Goal: Information Seeking & Learning: Learn about a topic

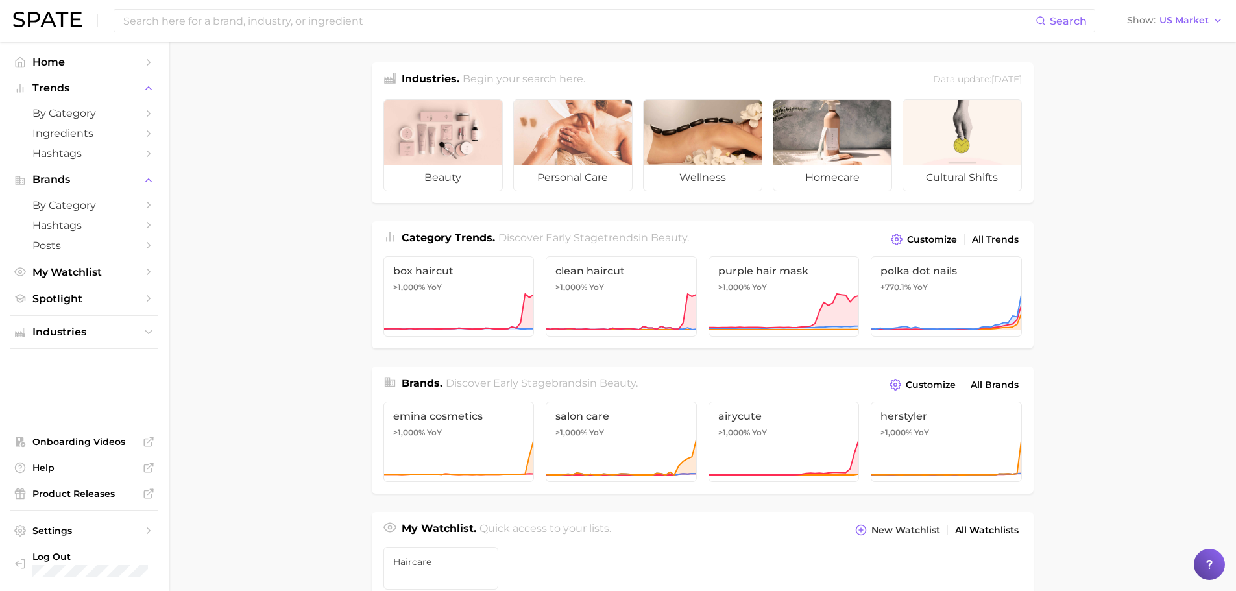
click at [281, 353] on main "Industries. Begin your search here. Data update: [DATE] beauty personal care we…" at bounding box center [702, 548] width 1067 height 1012
click at [495, 20] on input at bounding box center [578, 21] width 913 height 22
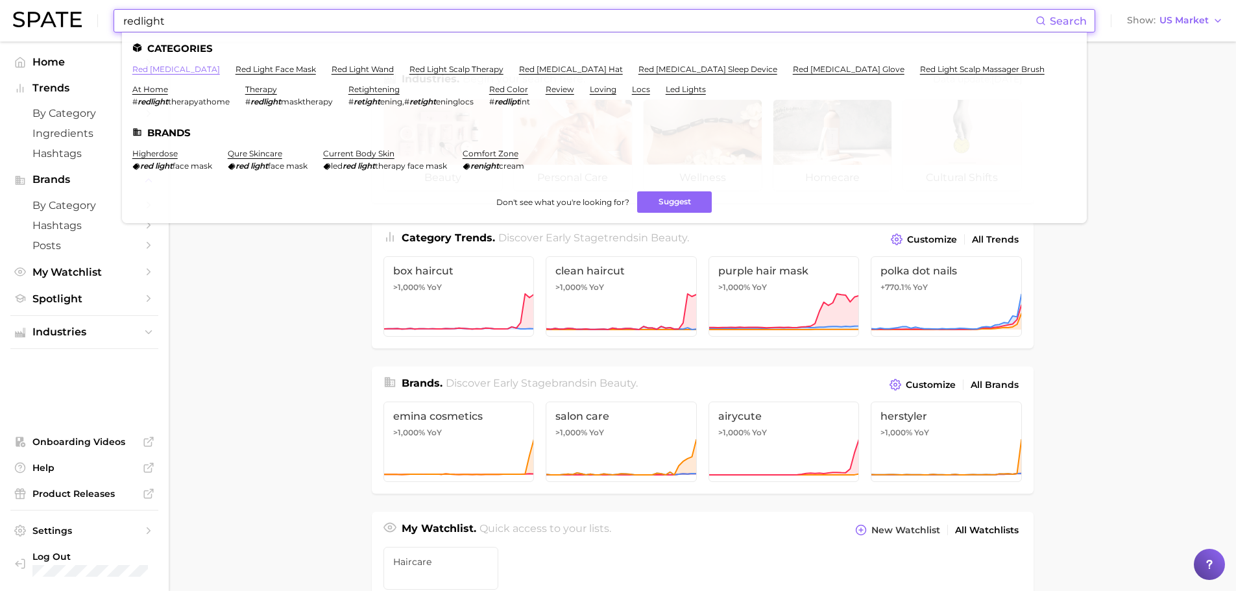
type input "redlight"
click at [162, 68] on link "red [MEDICAL_DATA]" at bounding box center [176, 69] width 88 height 10
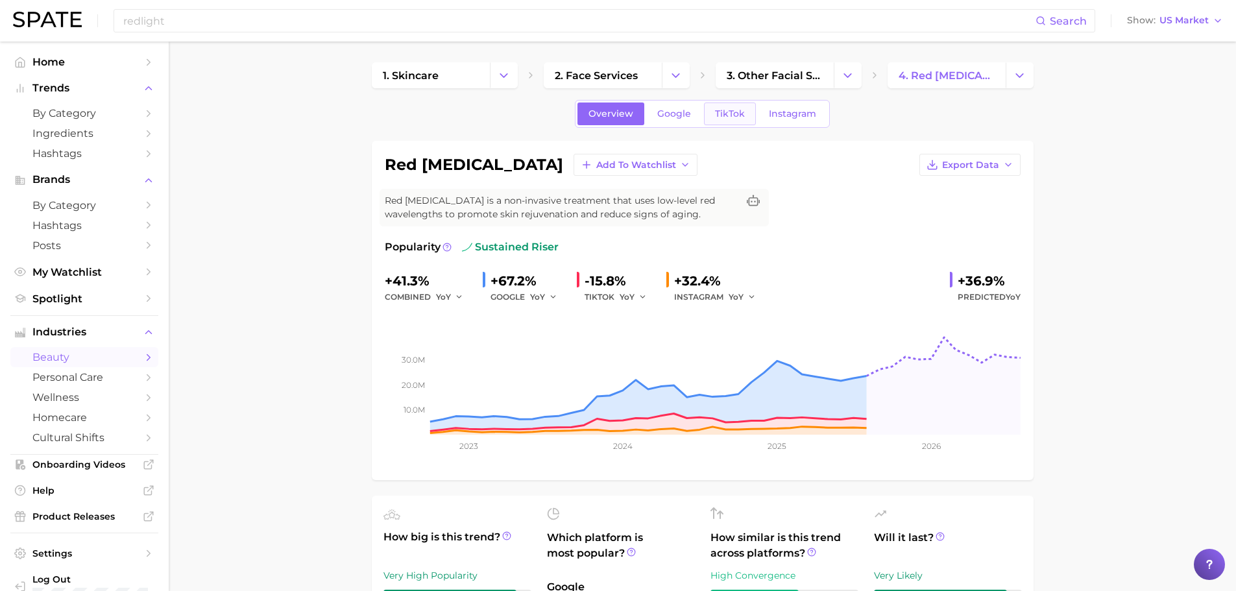
click at [737, 112] on span "TikTok" at bounding box center [730, 113] width 30 height 11
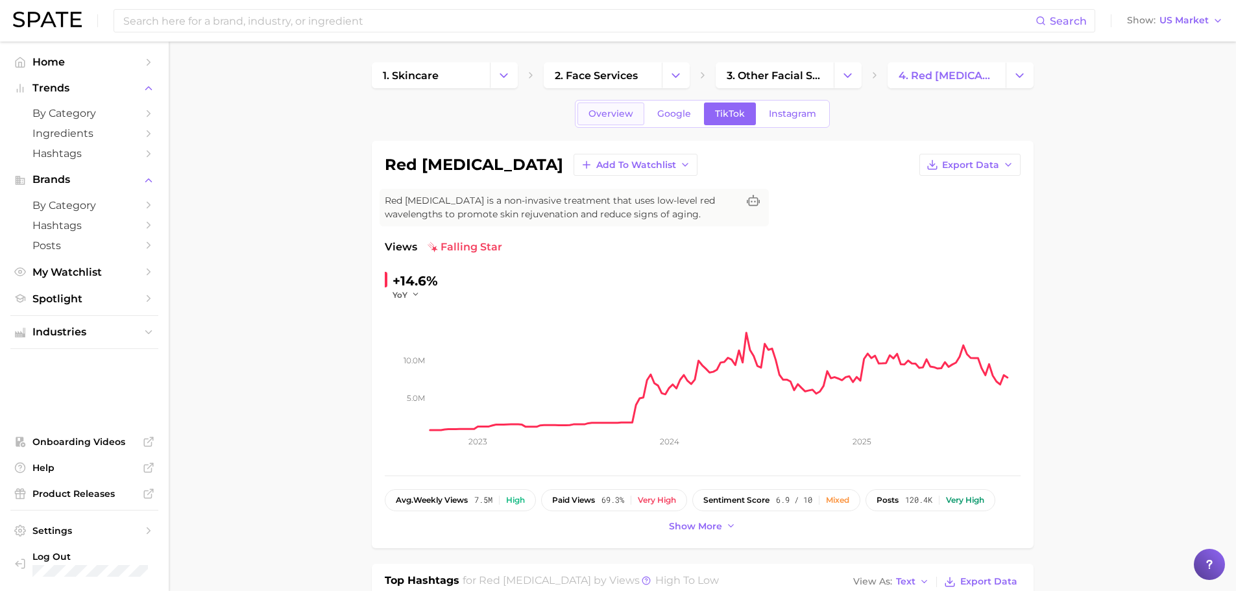
click at [619, 125] on link "Overview" at bounding box center [610, 113] width 67 height 23
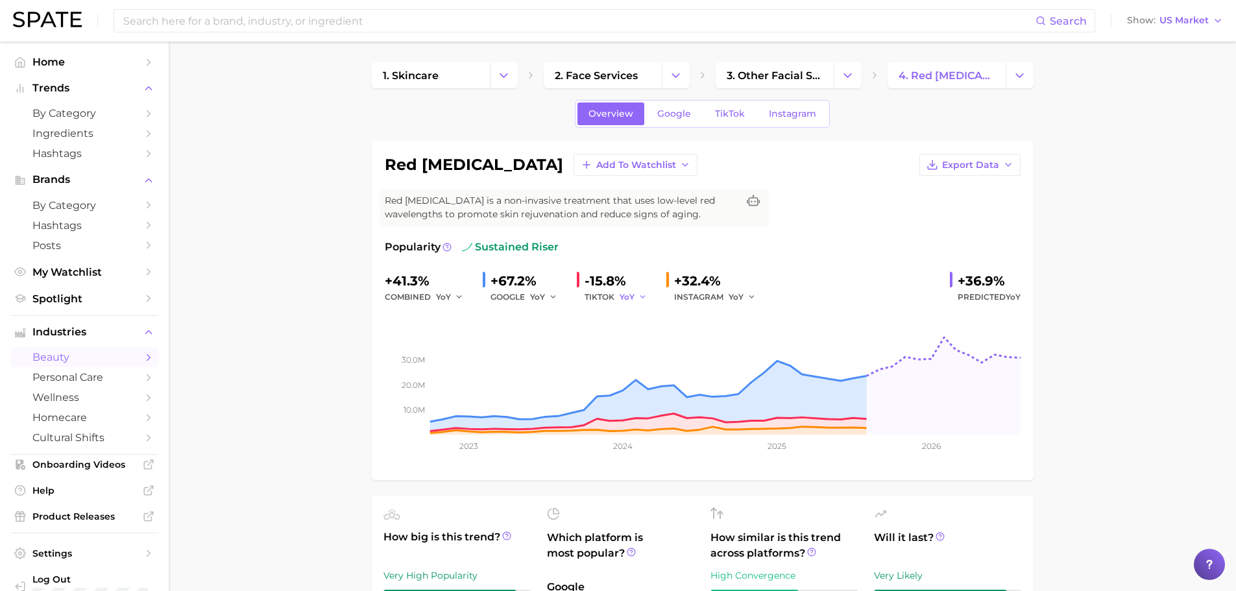
click at [619, 295] on span "YoY" at bounding box center [626, 296] width 15 height 11
click at [667, 335] on button "QoQ" at bounding box center [690, 340] width 143 height 23
click at [640, 287] on div "+1.6%" at bounding box center [619, 280] width 71 height 21
click at [651, 297] on div "QoQ" at bounding box center [637, 297] width 36 height 16
click at [643, 296] on polyline "button" at bounding box center [645, 297] width 5 height 2
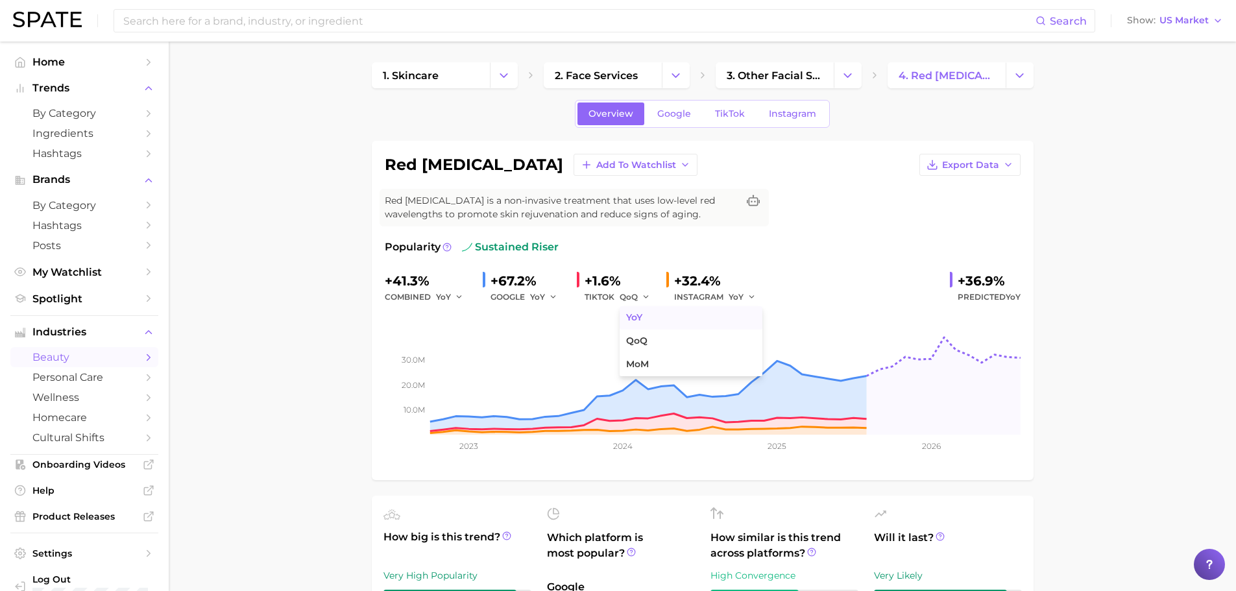
click at [645, 323] on button "YoY" at bounding box center [690, 317] width 143 height 23
click at [669, 108] on span "Google" at bounding box center [674, 113] width 34 height 11
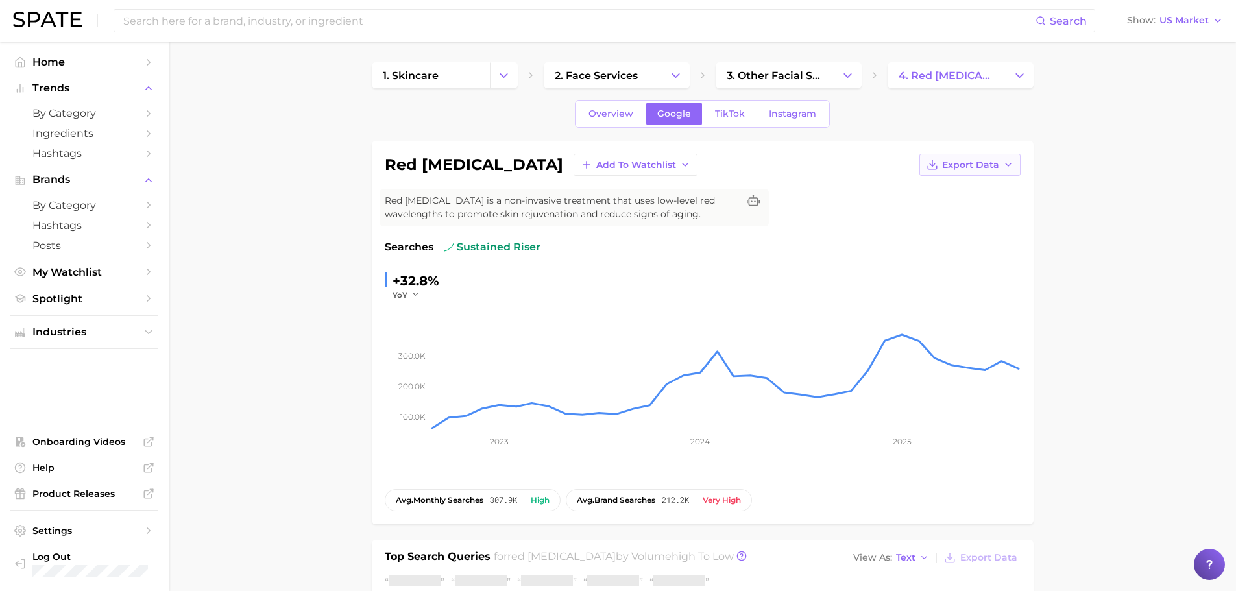
click at [972, 165] on span "Export Data" at bounding box center [970, 165] width 57 height 11
click at [963, 191] on span "Time Series CSV" at bounding box center [938, 189] width 76 height 11
click at [929, 178] on div "red [MEDICAL_DATA] Add to Watchlist Export Data Red [MEDICAL_DATA] is a non-inv…" at bounding box center [703, 332] width 636 height 357
drag, startPoint x: 983, startPoint y: 149, endPoint x: 983, endPoint y: 158, distance: 9.1
click at [983, 151] on div "red [MEDICAL_DATA] Add to Watchlist Export Data Red [MEDICAL_DATA] is a non-inv…" at bounding box center [703, 332] width 662 height 383
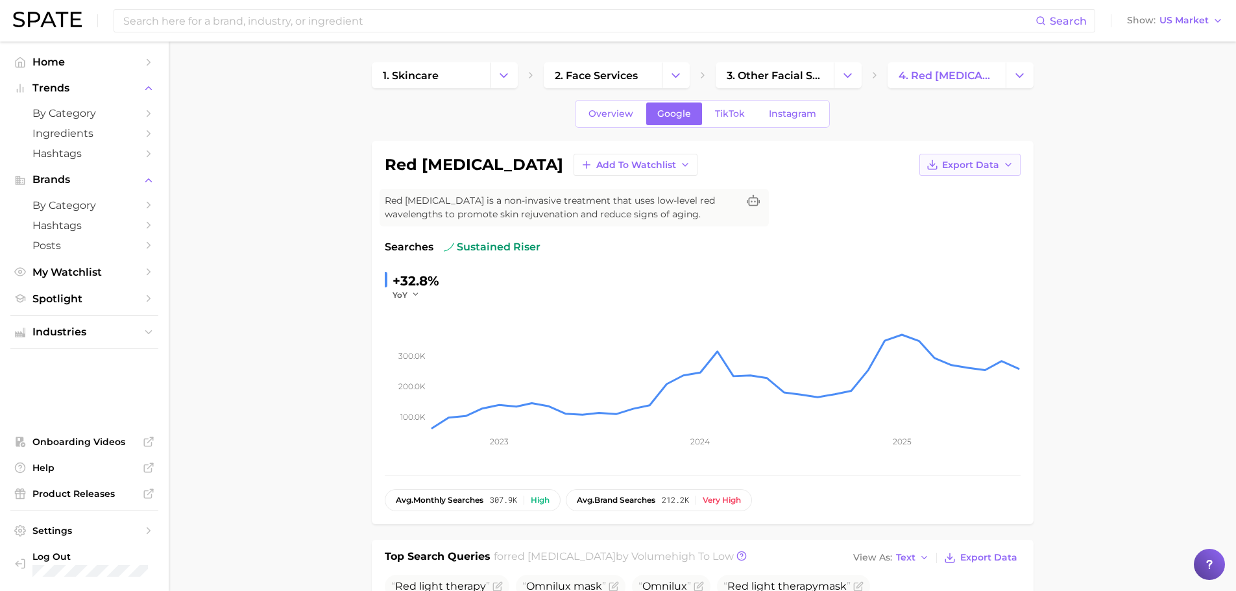
click at [983, 172] on button "Export Data" at bounding box center [969, 165] width 101 height 22
click at [943, 211] on span "Time Series Image" at bounding box center [943, 212] width 87 height 11
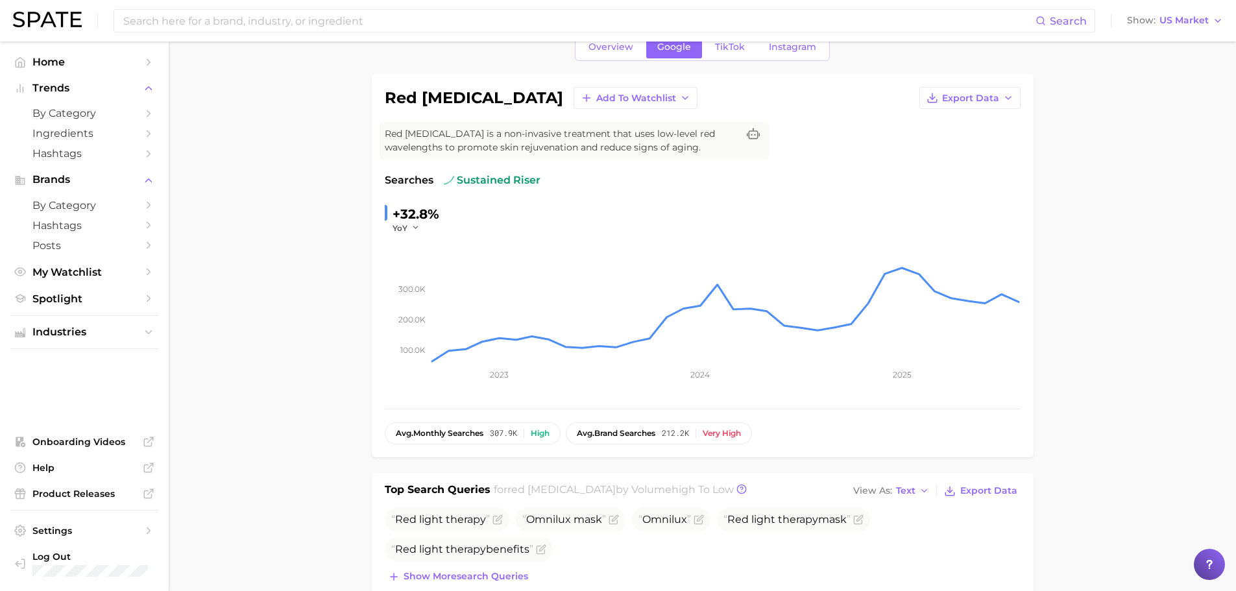
scroll to position [65, 0]
drag, startPoint x: 286, startPoint y: 206, endPoint x: 551, endPoint y: 7, distance: 331.2
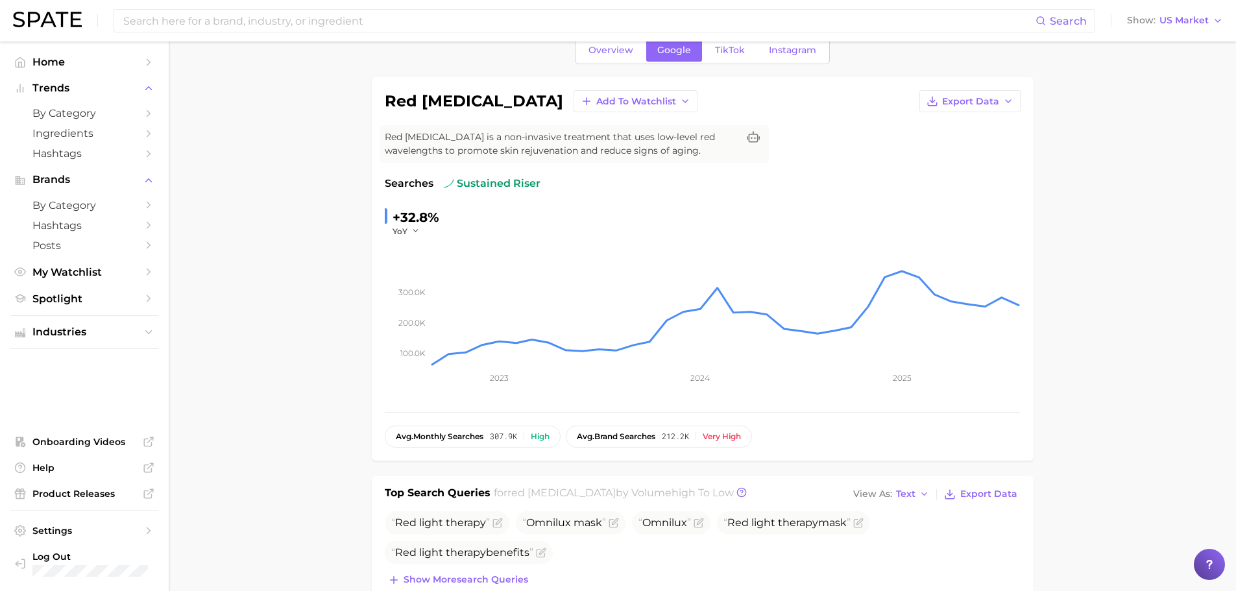
scroll to position [0, 0]
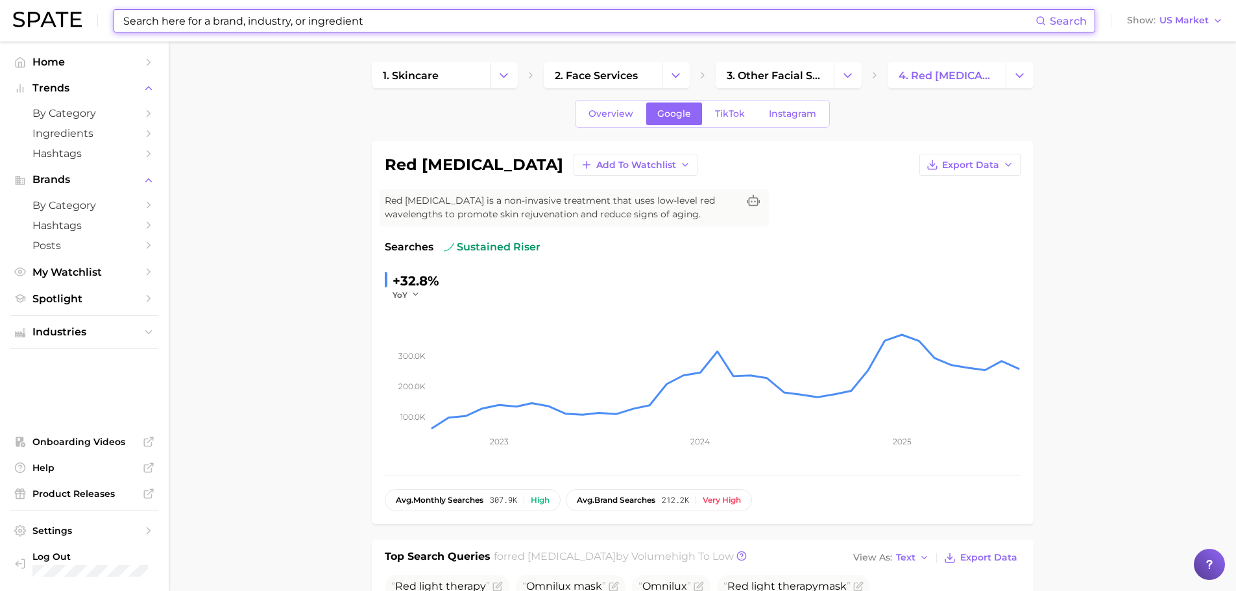
click at [256, 12] on input at bounding box center [578, 21] width 913 height 22
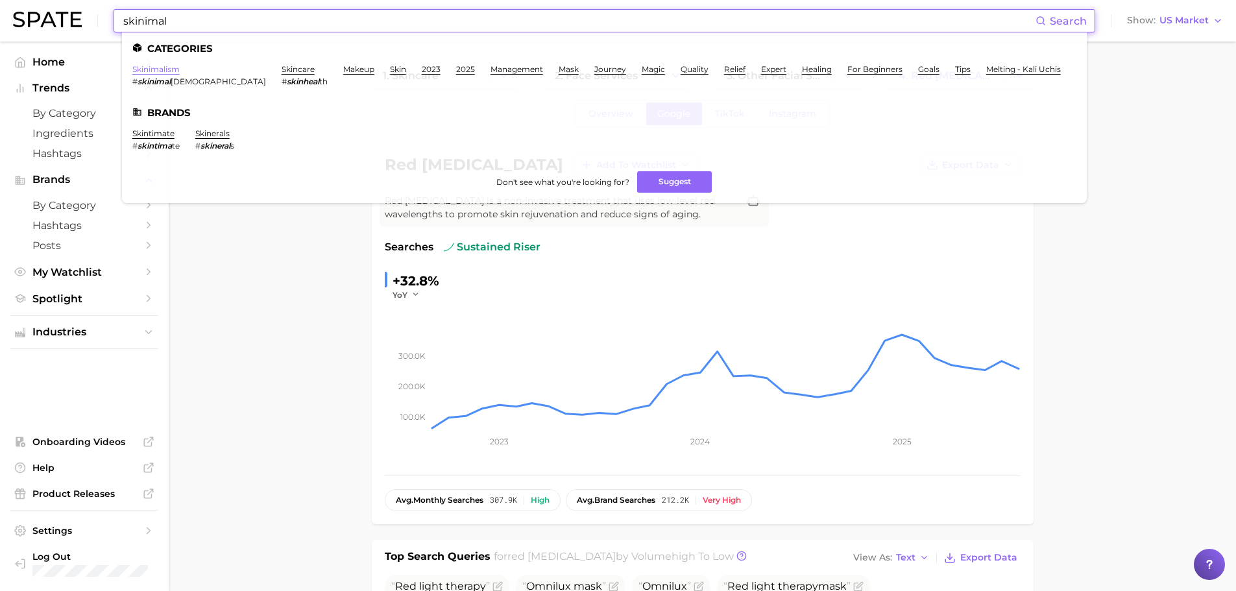
type input "skinimal"
click at [178, 66] on link "skinimalism" at bounding box center [155, 69] width 47 height 10
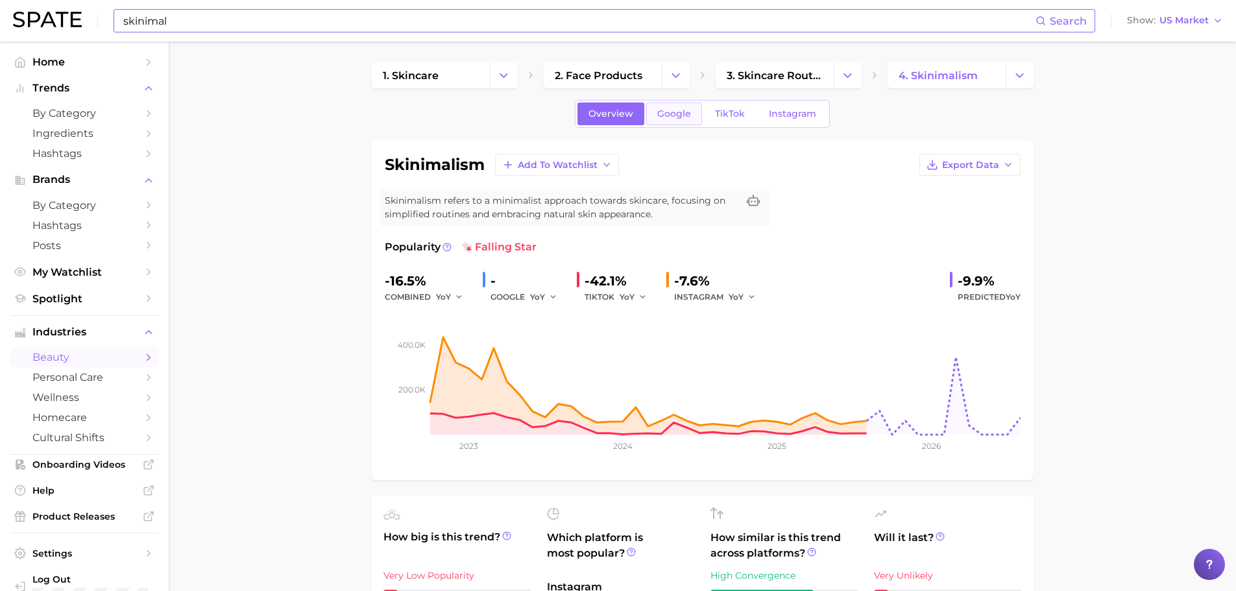
click at [673, 120] on link "Google" at bounding box center [674, 113] width 56 height 23
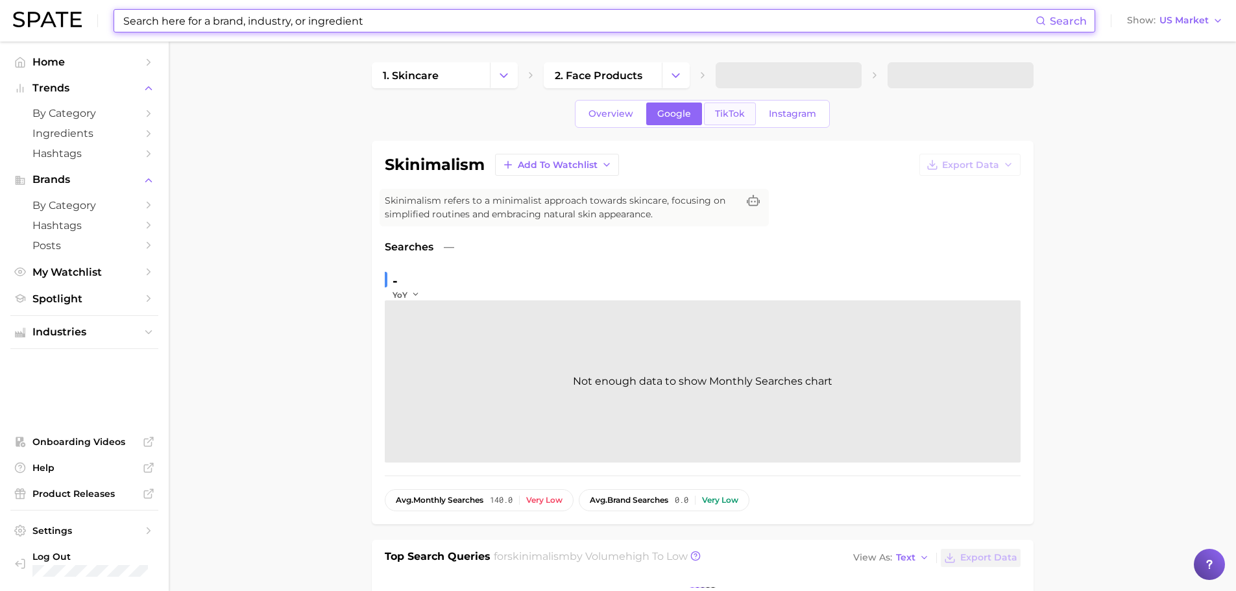
click at [730, 117] on span "TikTok" at bounding box center [730, 113] width 30 height 11
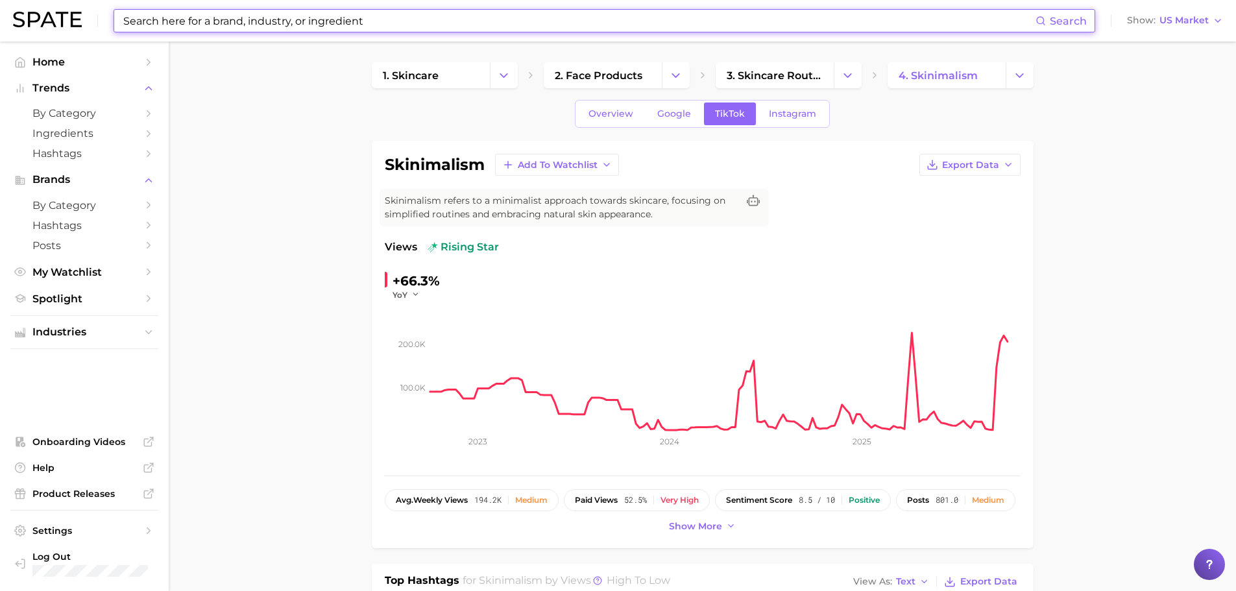
click at [206, 14] on input at bounding box center [578, 21] width 913 height 22
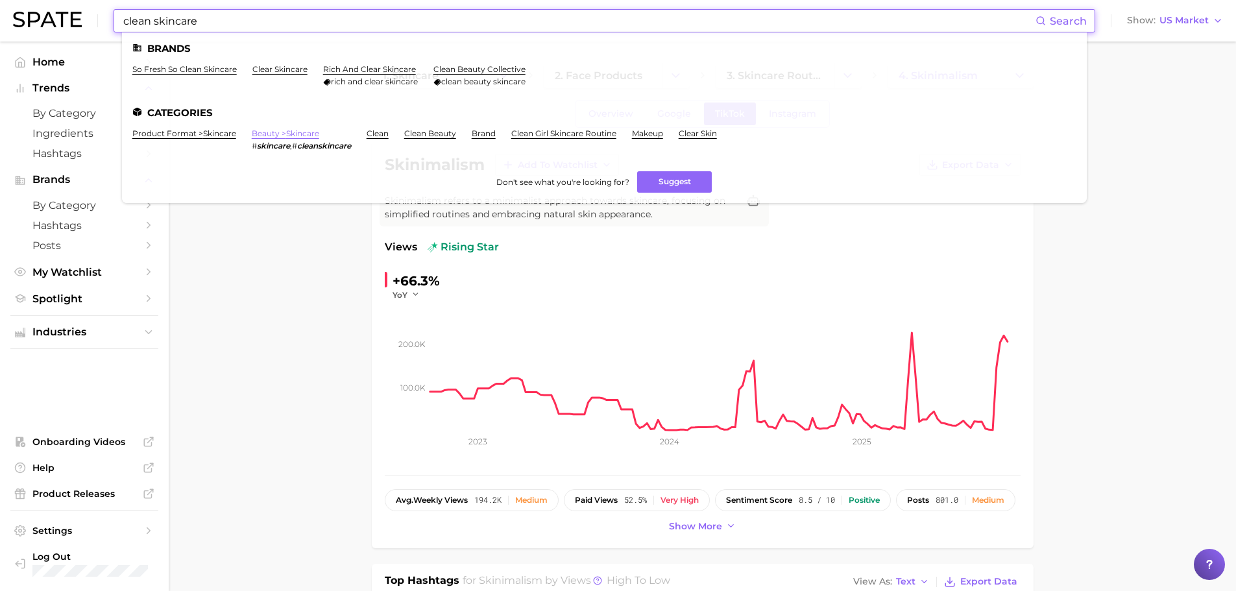
type input "clean skincare"
click at [274, 134] on link "beauty > skincare" at bounding box center [285, 133] width 67 height 10
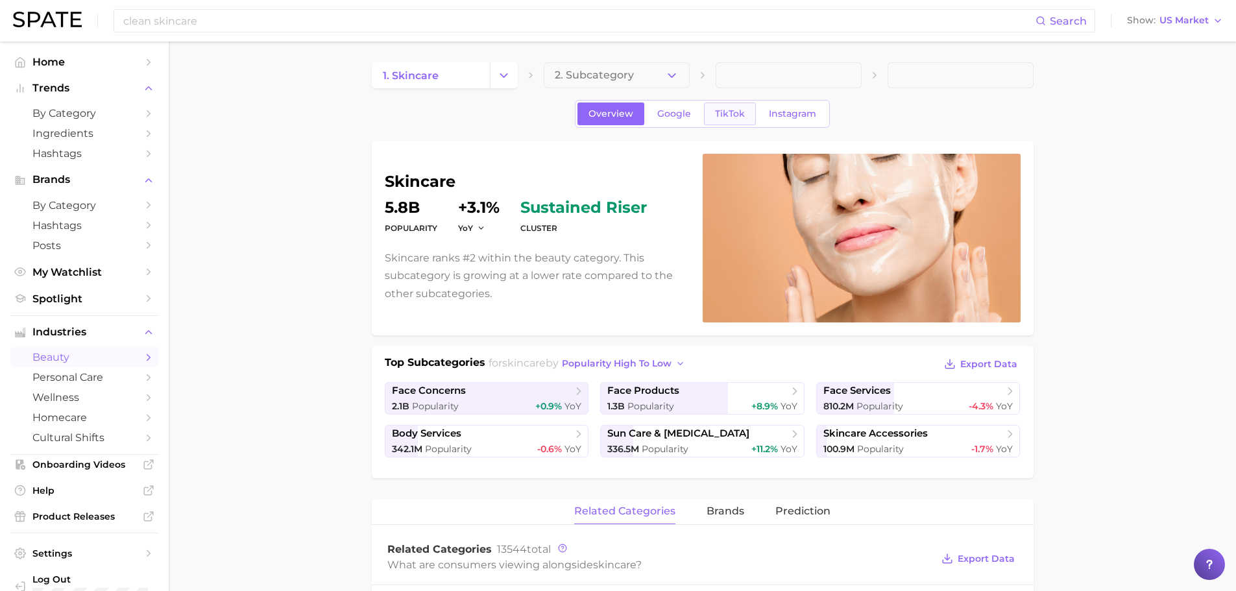
click at [721, 119] on link "TikTok" at bounding box center [730, 113] width 52 height 23
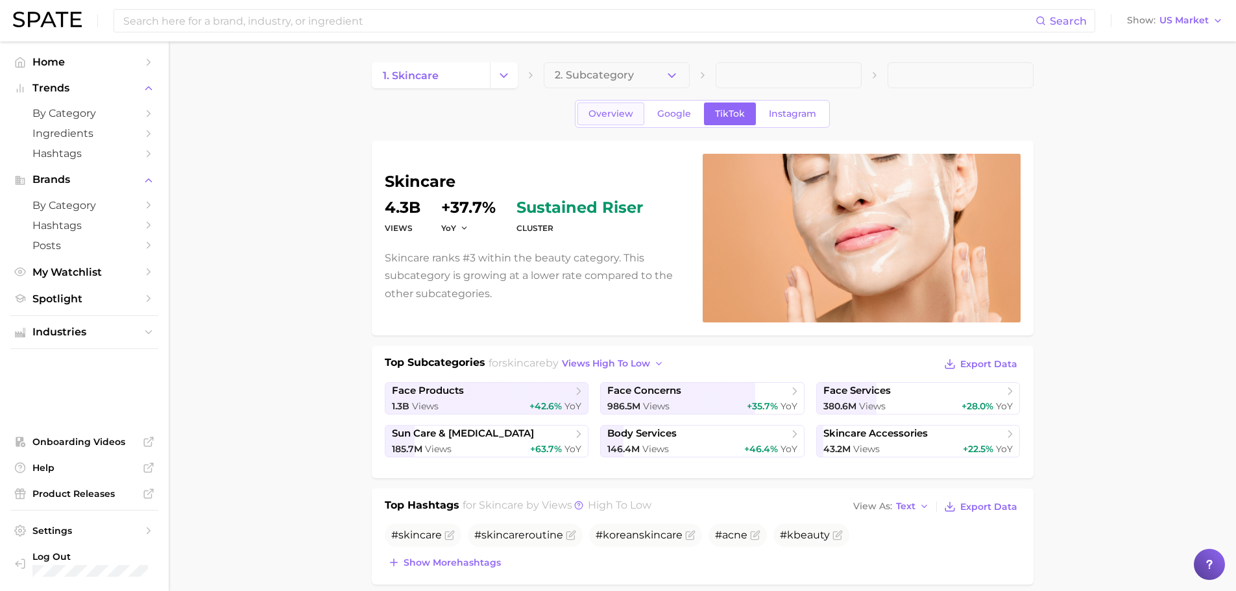
click at [597, 115] on span "Overview" at bounding box center [610, 113] width 45 height 11
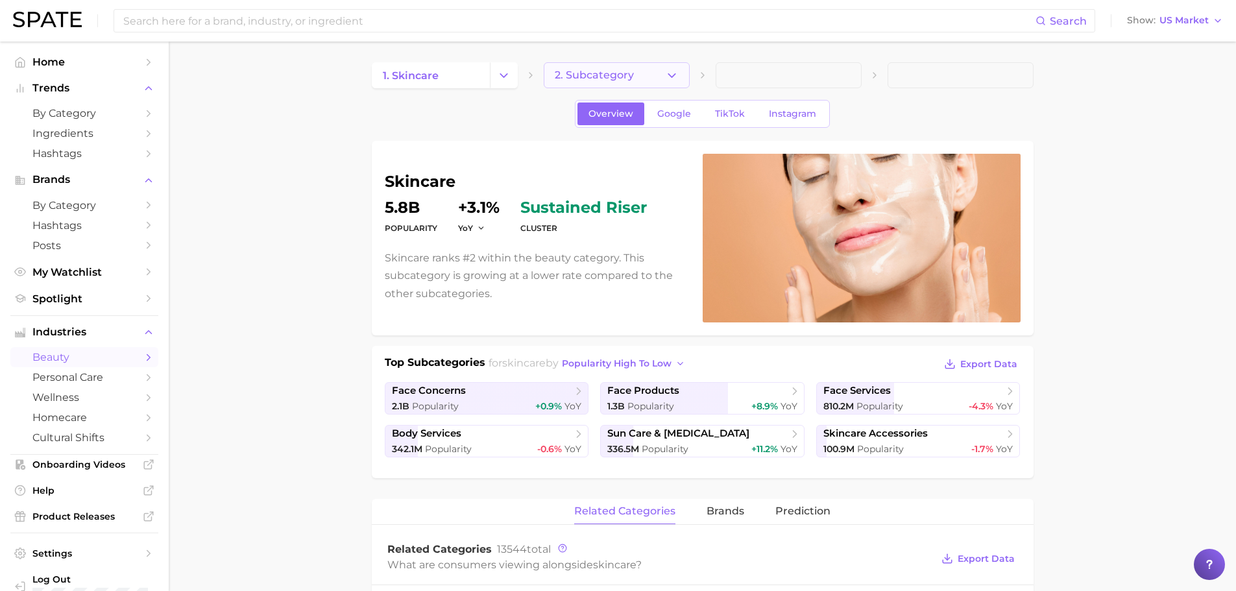
click at [582, 70] on span "2. Subcategory" at bounding box center [594, 75] width 79 height 12
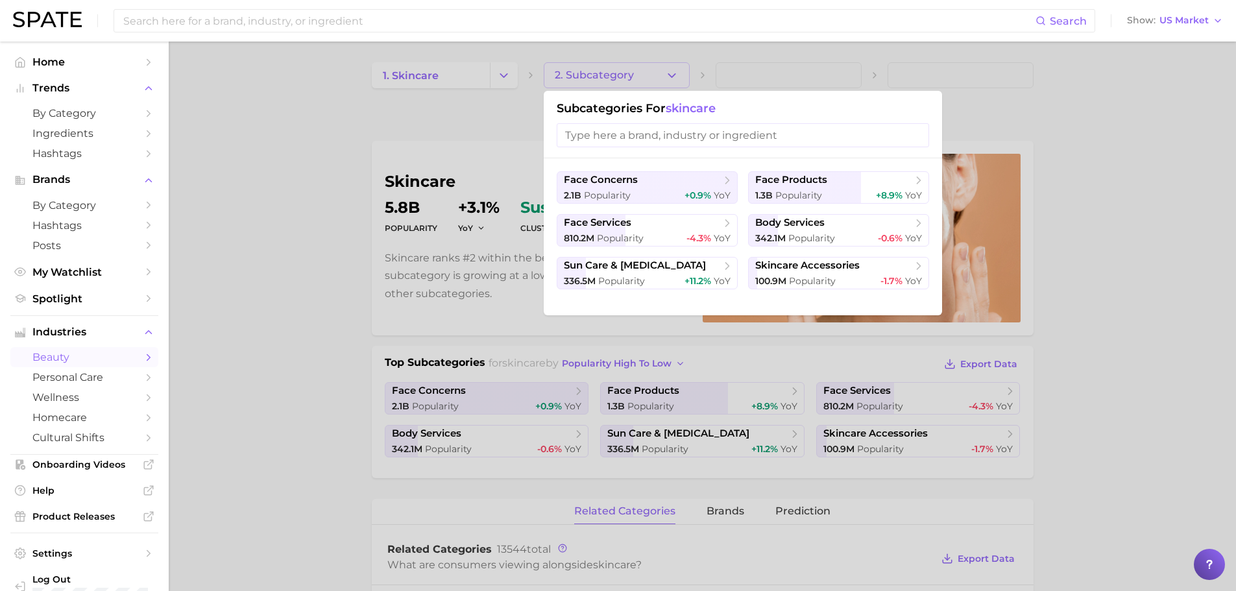
click at [676, 132] on input "search" at bounding box center [742, 135] width 372 height 24
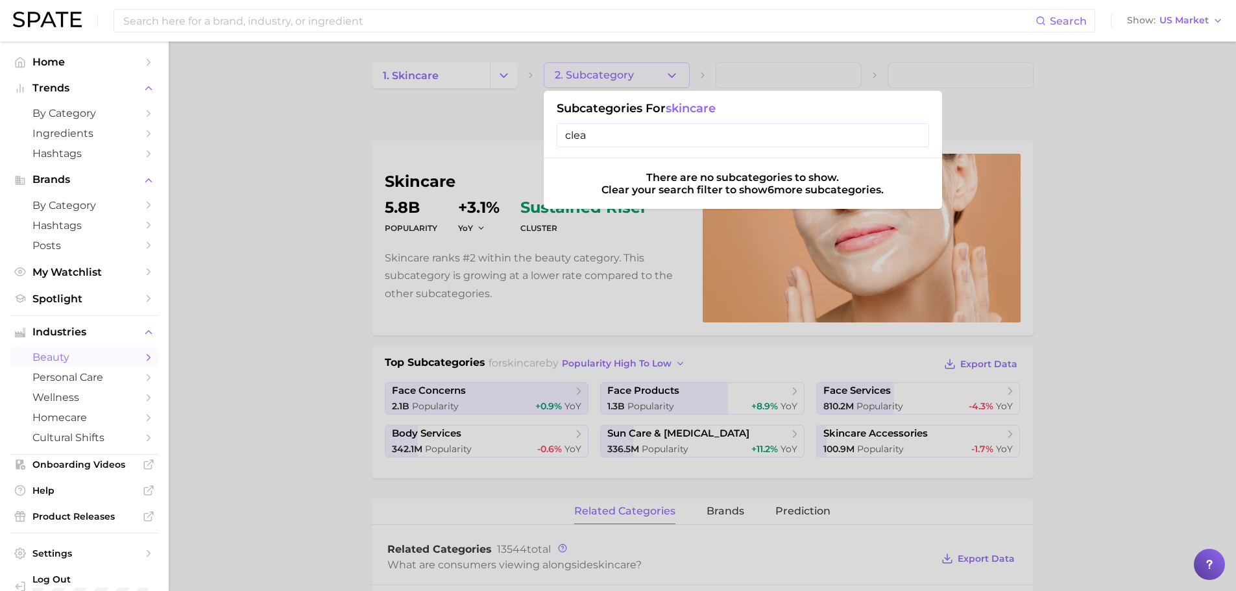
type input "clean"
click at [676, 132] on input "clean" at bounding box center [742, 135] width 372 height 24
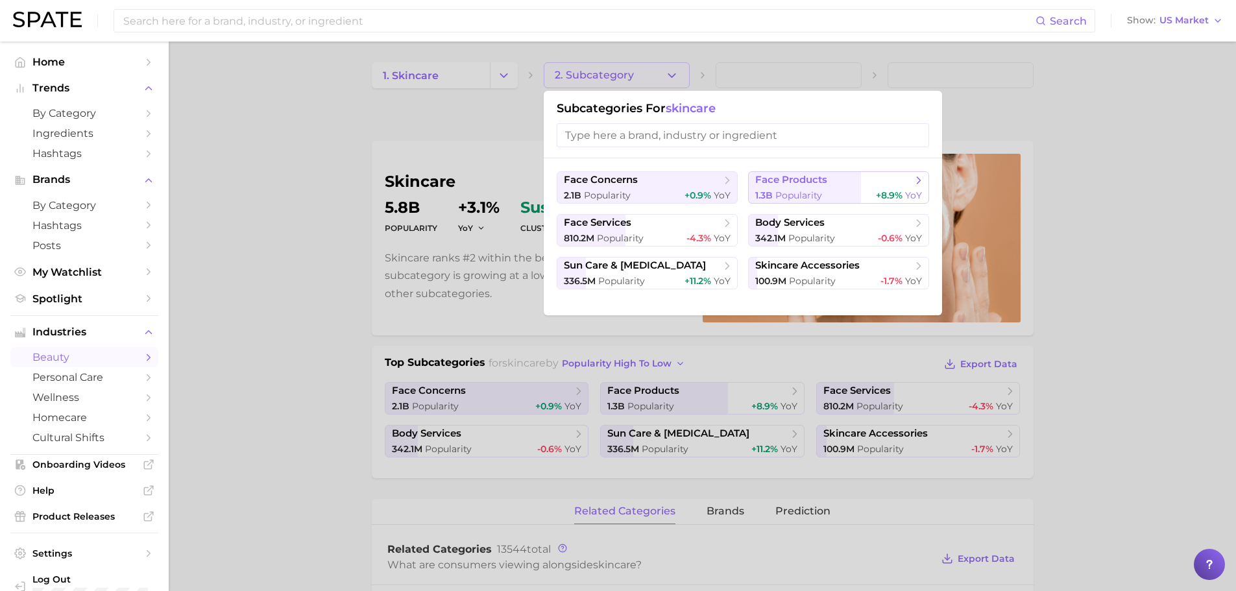
click at [773, 189] on span "1.3b Popularity" at bounding box center [788, 195] width 67 height 12
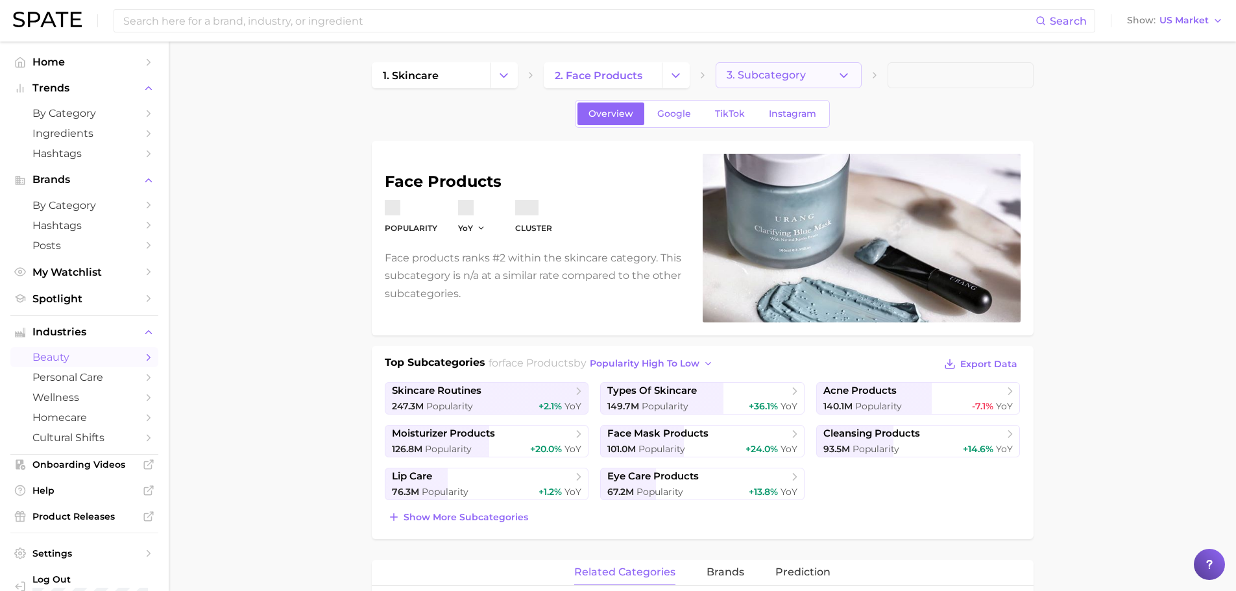
click at [770, 82] on button "3. Subcategory" at bounding box center [788, 75] width 146 height 26
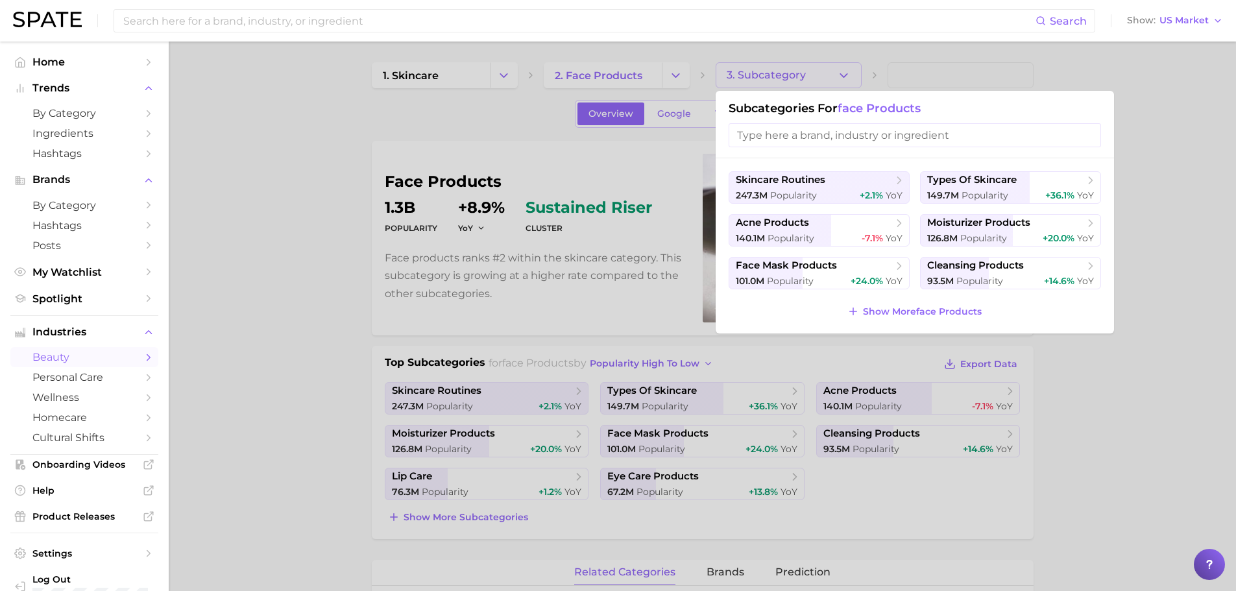
click at [593, 71] on div at bounding box center [618, 295] width 1236 height 591
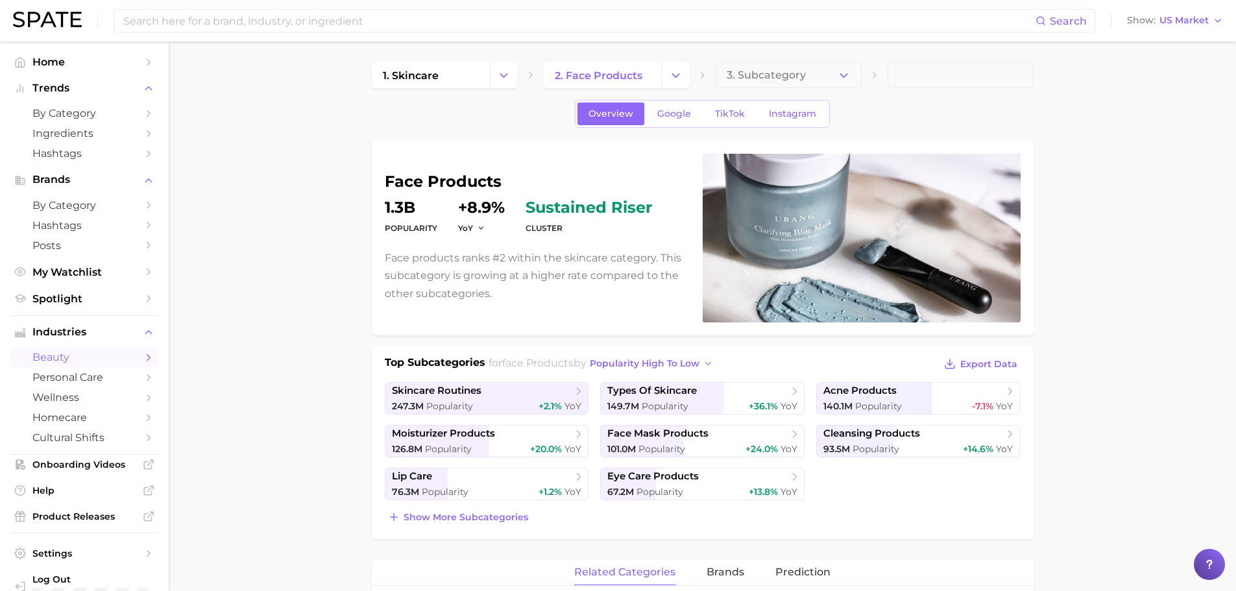
click at [593, 71] on span "2. face products" at bounding box center [599, 75] width 88 height 12
click at [671, 77] on icon "Change Category" at bounding box center [676, 76] width 14 height 14
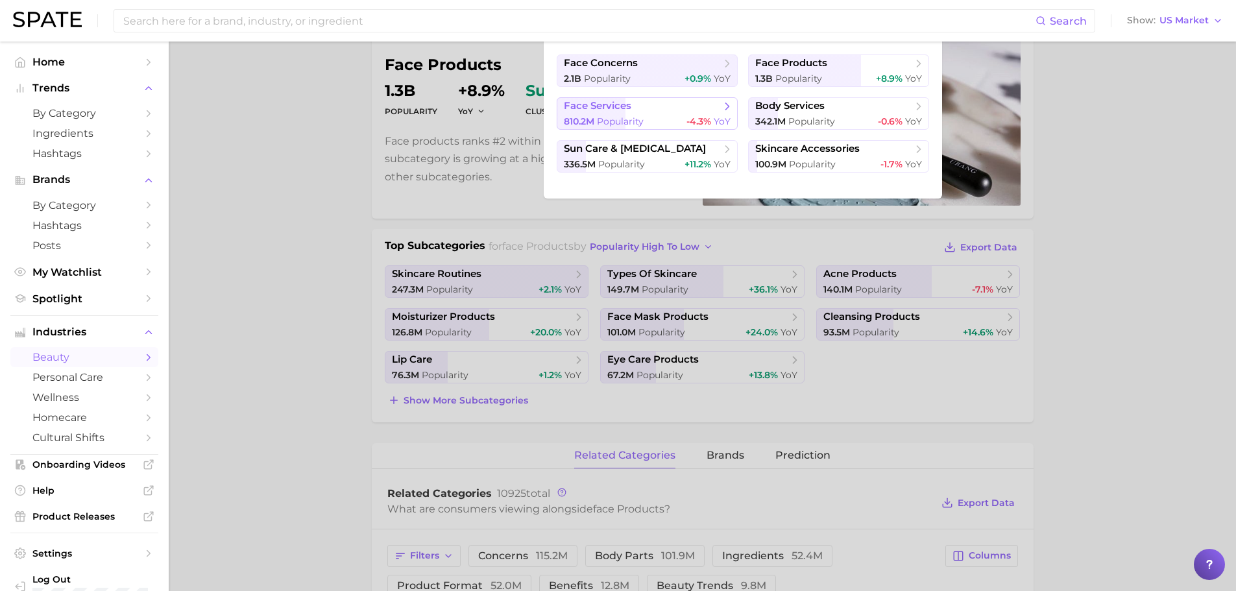
scroll to position [3, 0]
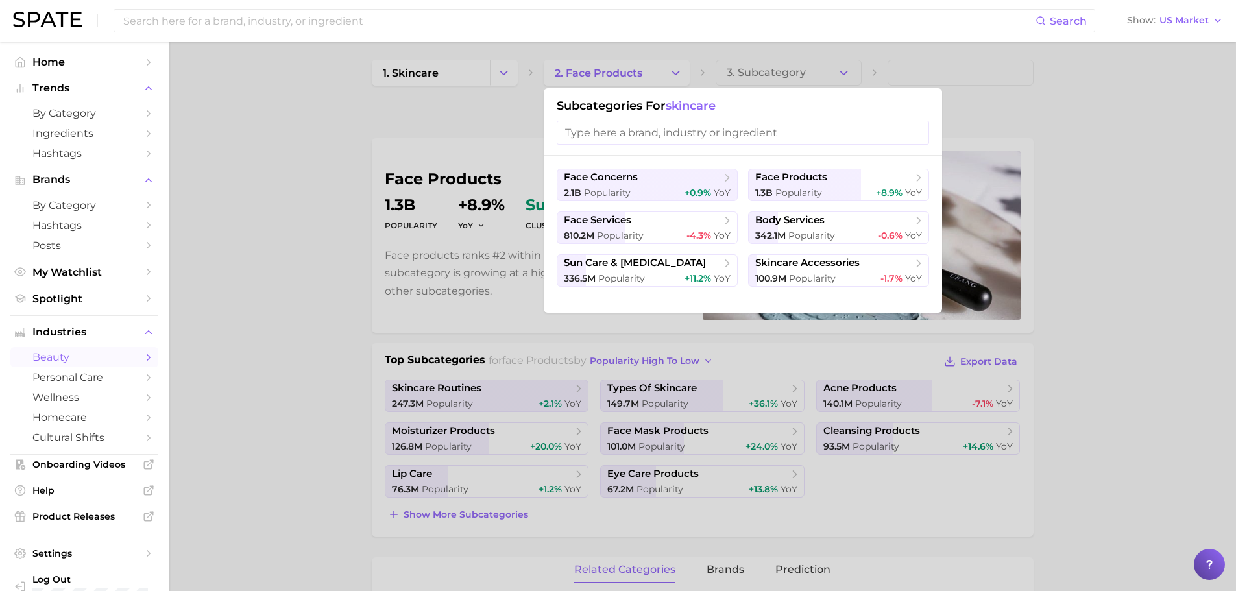
click at [488, 256] on div at bounding box center [618, 295] width 1236 height 591
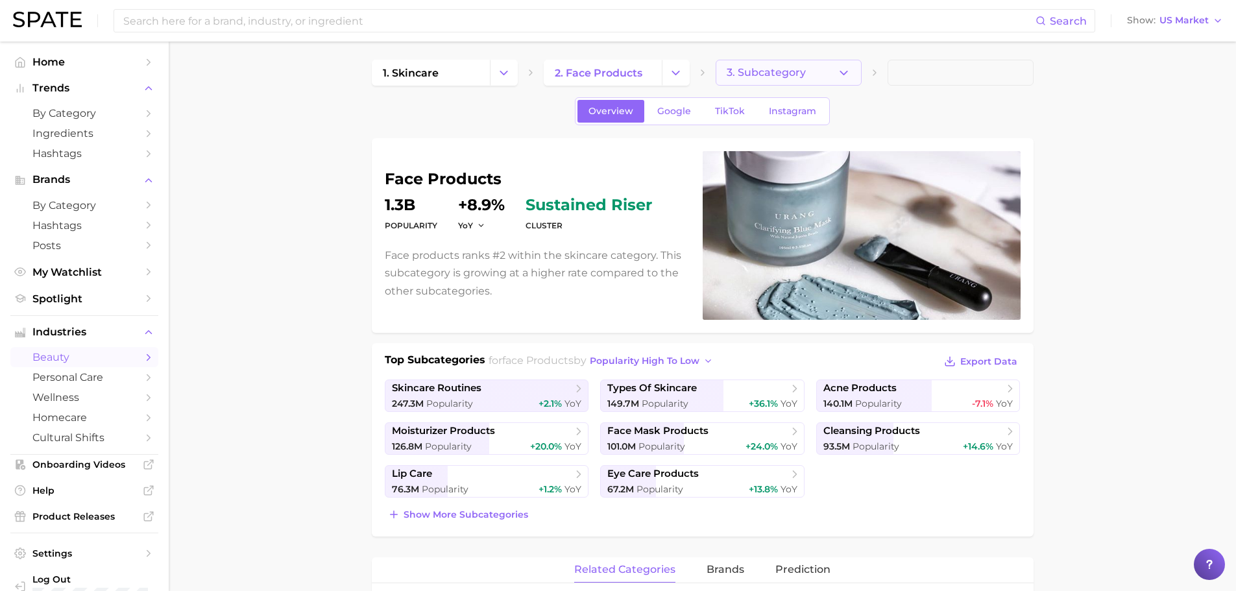
click at [794, 77] on span "3. Subcategory" at bounding box center [765, 73] width 79 height 12
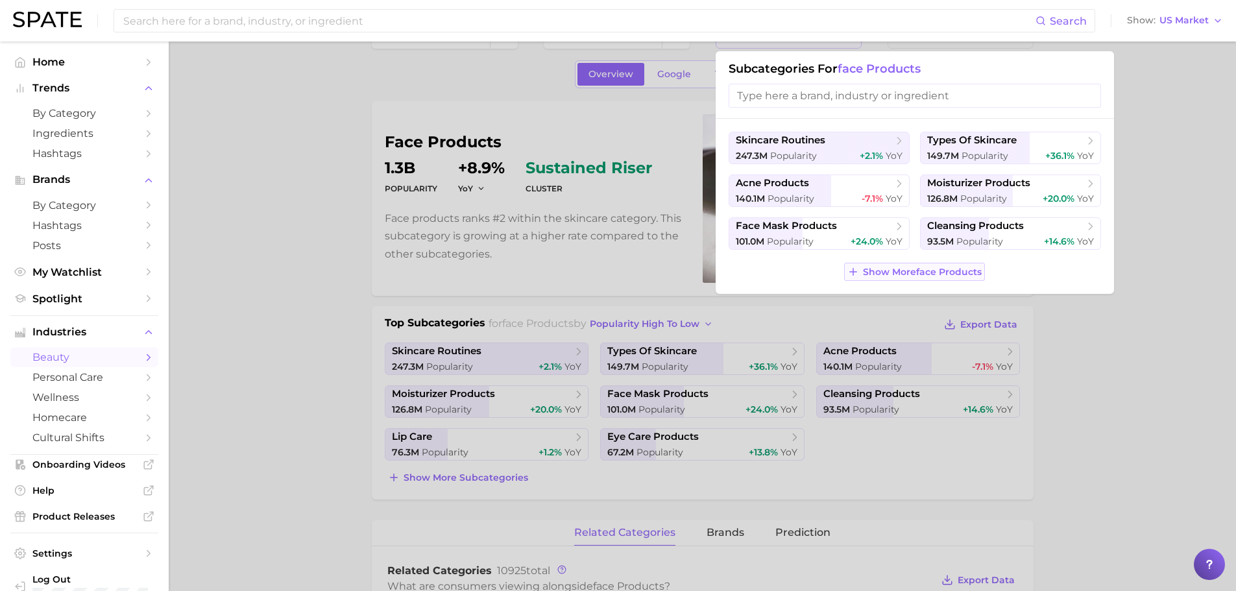
scroll to position [38, 0]
click at [897, 278] on span "Show More face products" at bounding box center [922, 273] width 119 height 11
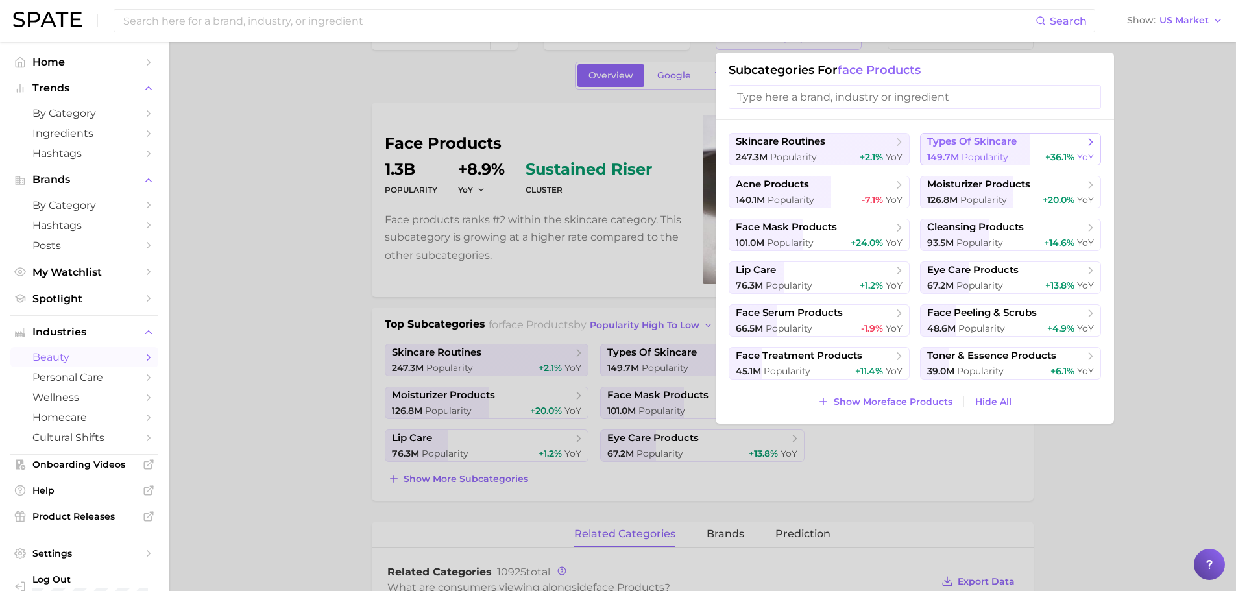
click at [970, 153] on span "Popularity" at bounding box center [984, 157] width 47 height 12
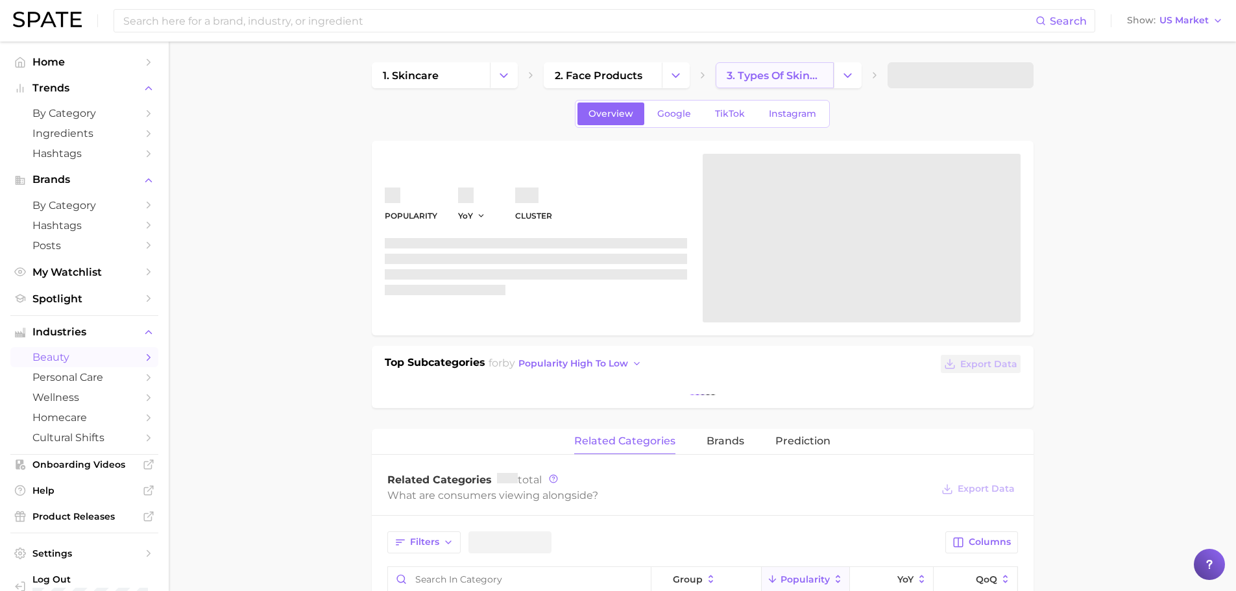
click at [763, 76] on span "3. types of skincare" at bounding box center [774, 75] width 96 height 12
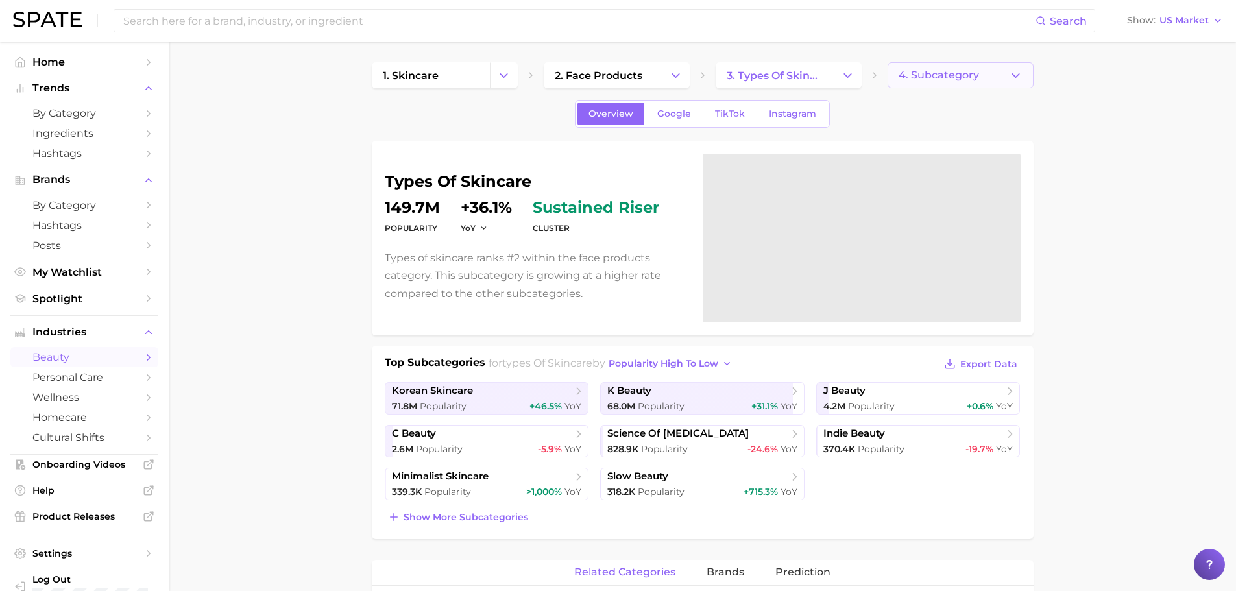
click at [933, 80] on span "4. Subcategory" at bounding box center [938, 75] width 80 height 12
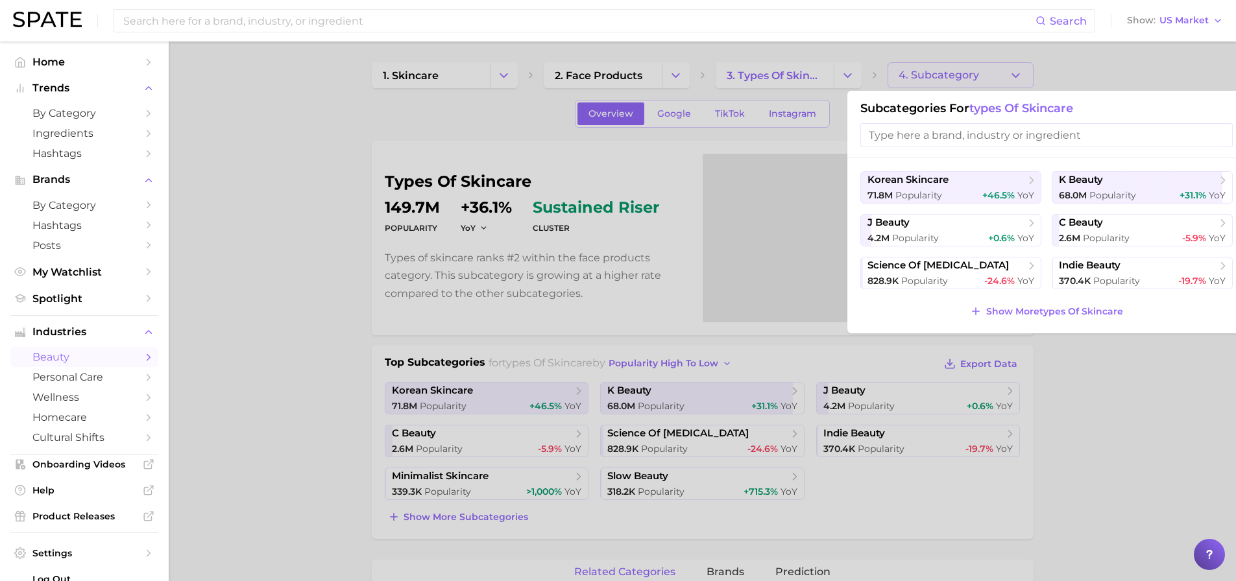
click at [963, 139] on input "search" at bounding box center [1046, 135] width 372 height 24
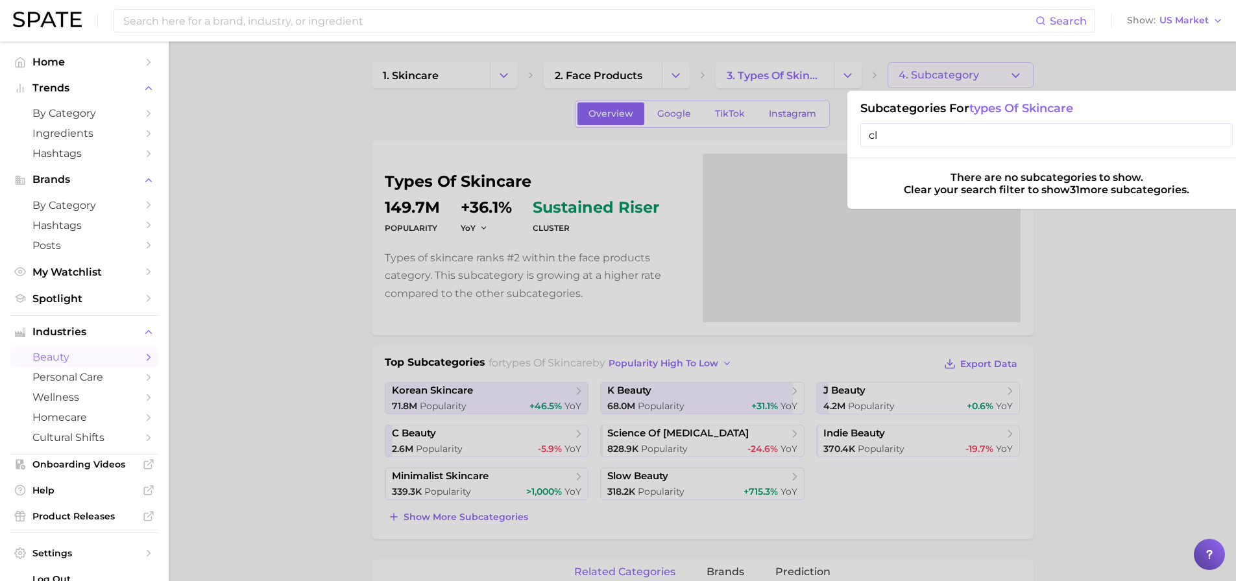
type input "c"
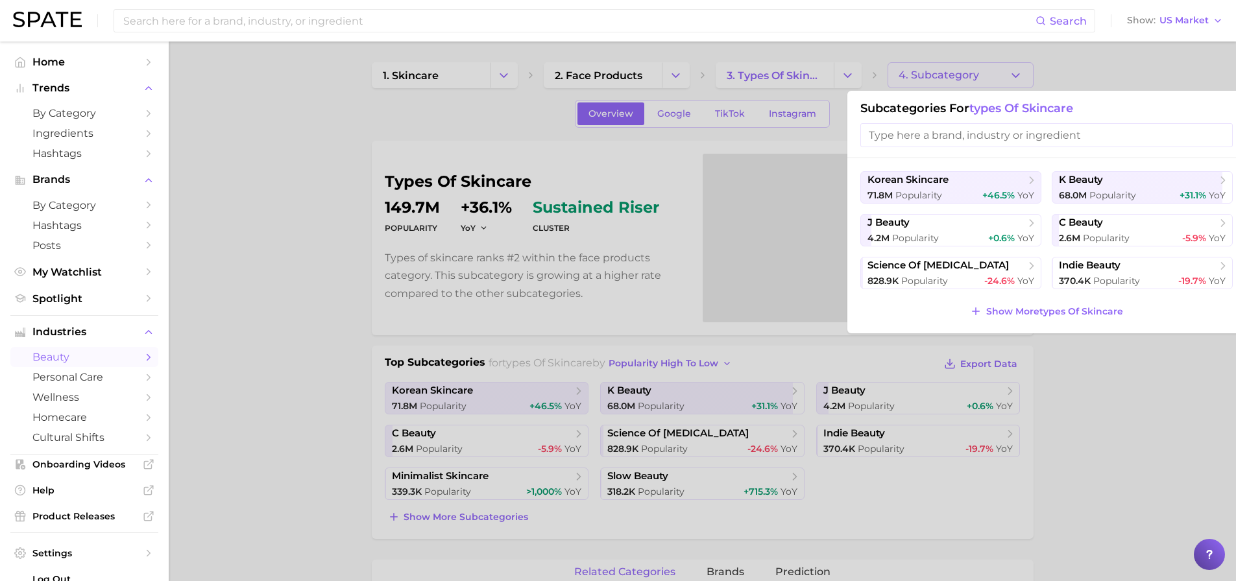
click at [569, 323] on div at bounding box center [618, 290] width 1236 height 581
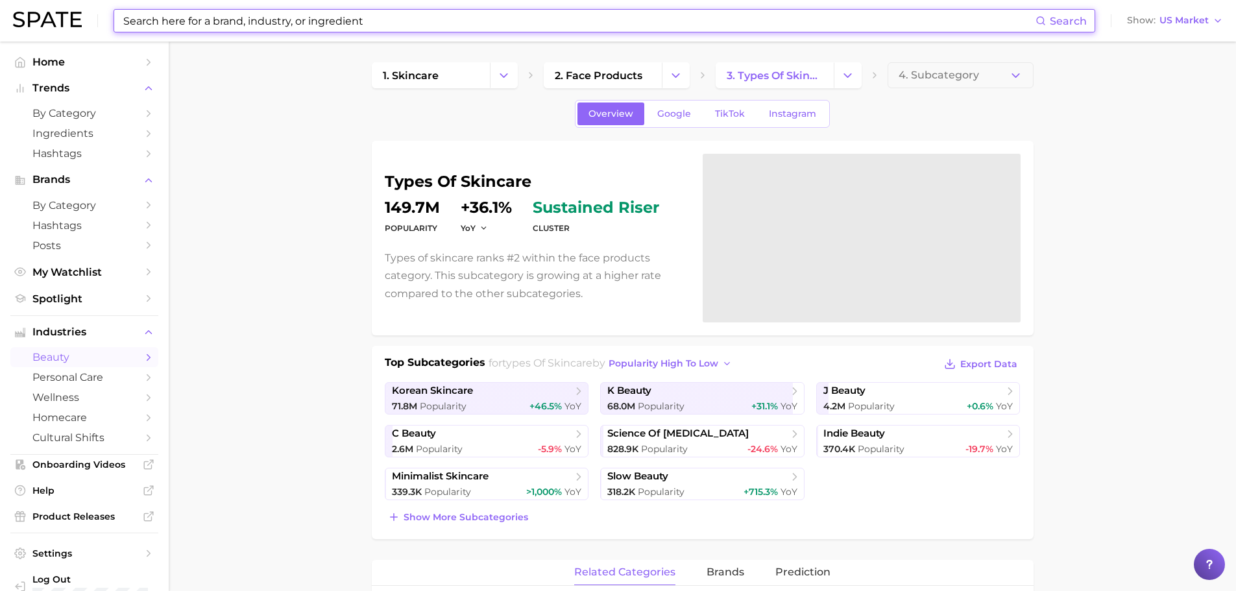
click at [316, 24] on input at bounding box center [578, 21] width 913 height 22
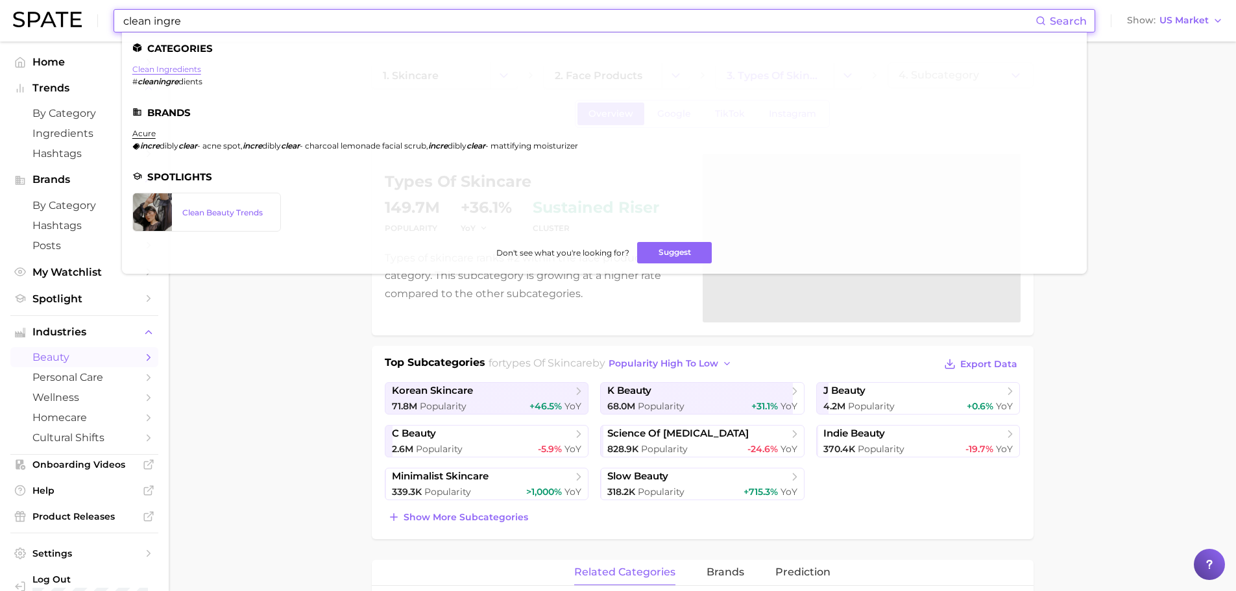
type input "clean ingre"
click at [169, 64] on link "clean ingredients" at bounding box center [166, 69] width 69 height 10
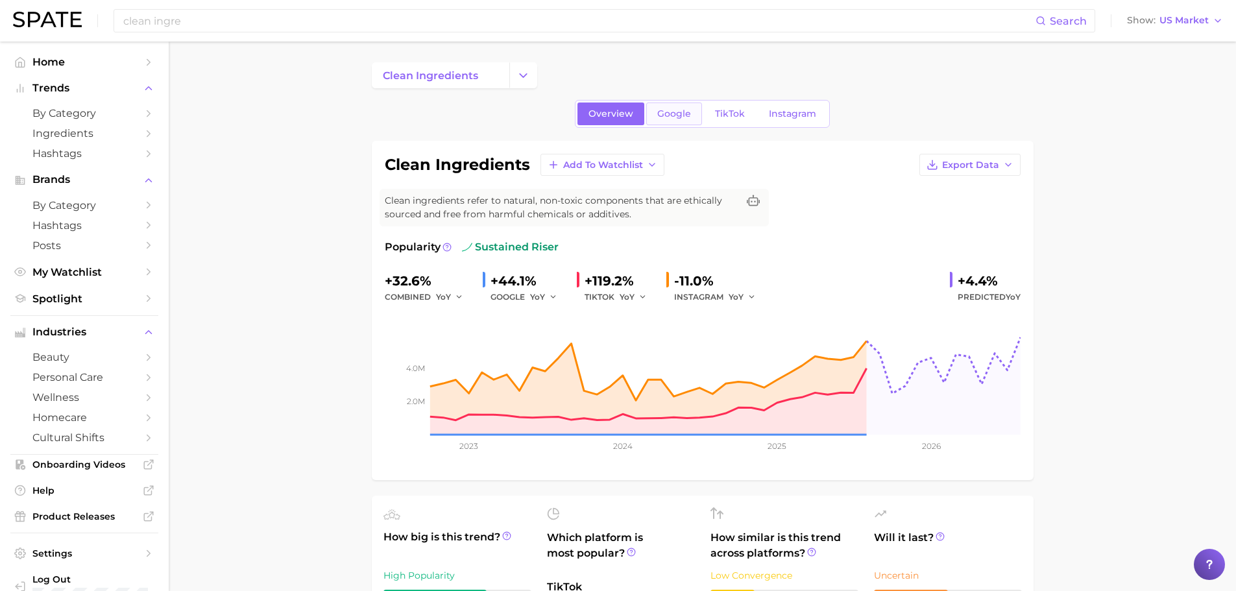
click at [662, 113] on span "Google" at bounding box center [674, 113] width 34 height 11
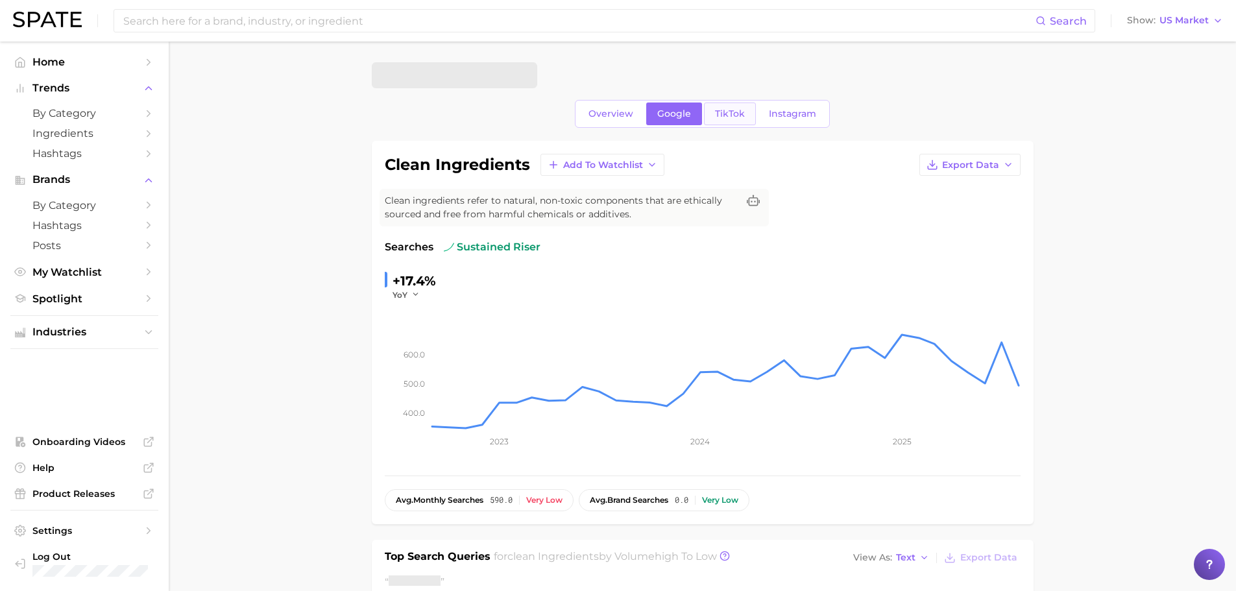
click at [722, 117] on span "TikTok" at bounding box center [730, 113] width 30 height 11
